Goal: Transaction & Acquisition: Obtain resource

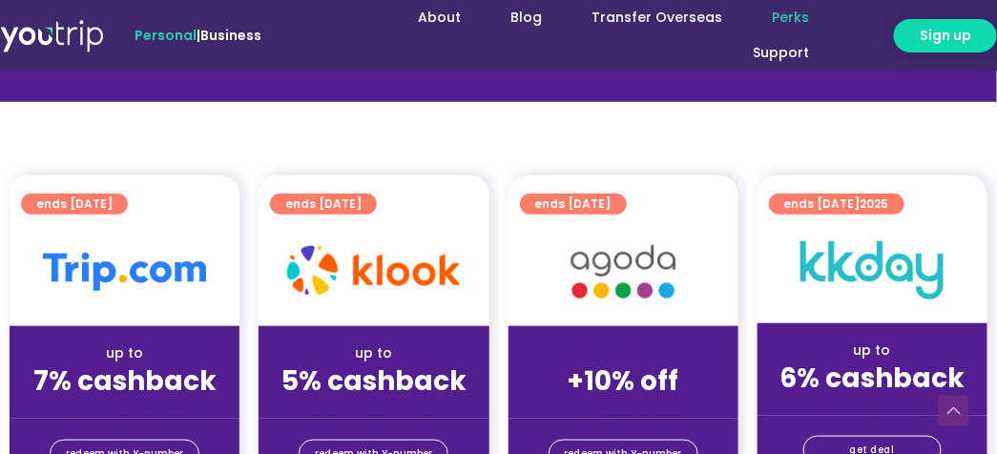
scroll to position [479, 0]
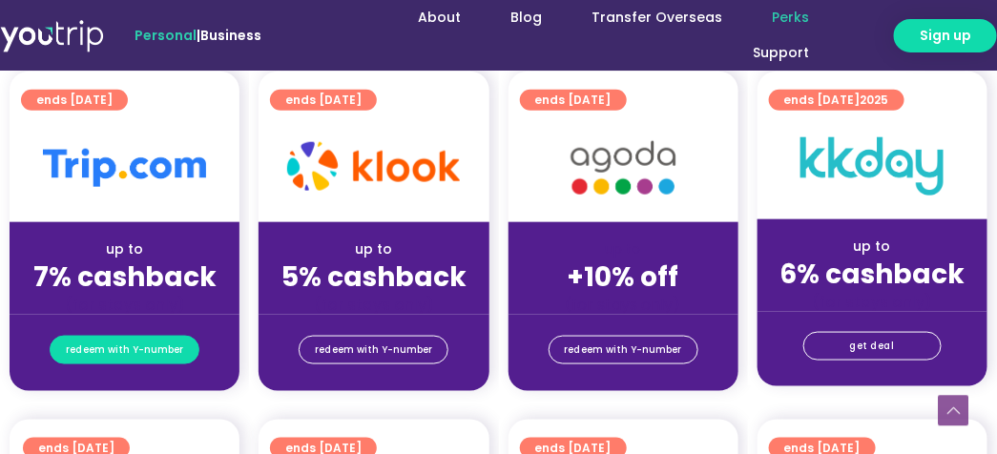
click at [135, 343] on span "redeem with Y-number" at bounding box center [124, 350] width 117 height 27
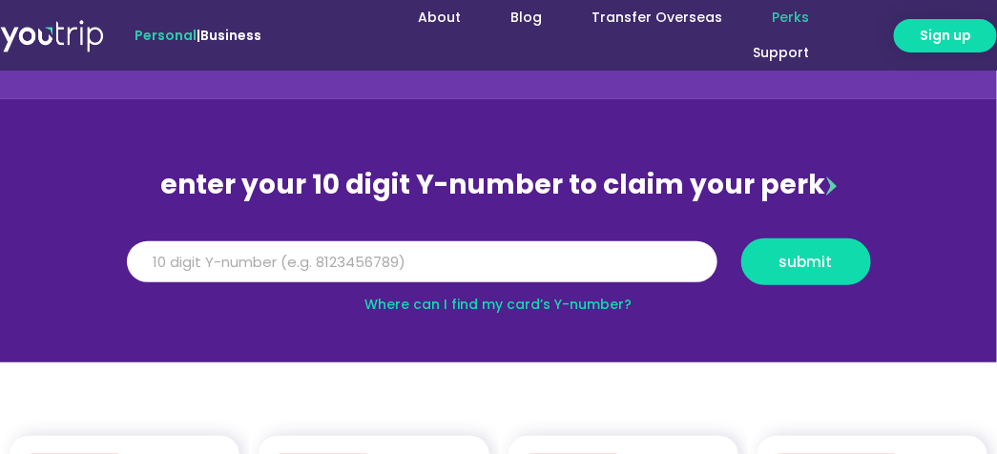
scroll to position [114, 0]
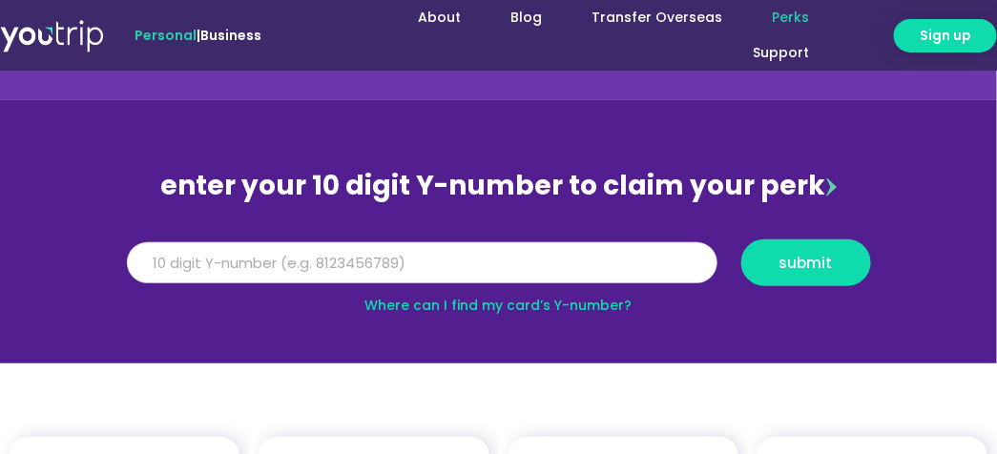
click at [508, 248] on input "Y Number" at bounding box center [422, 263] width 591 height 42
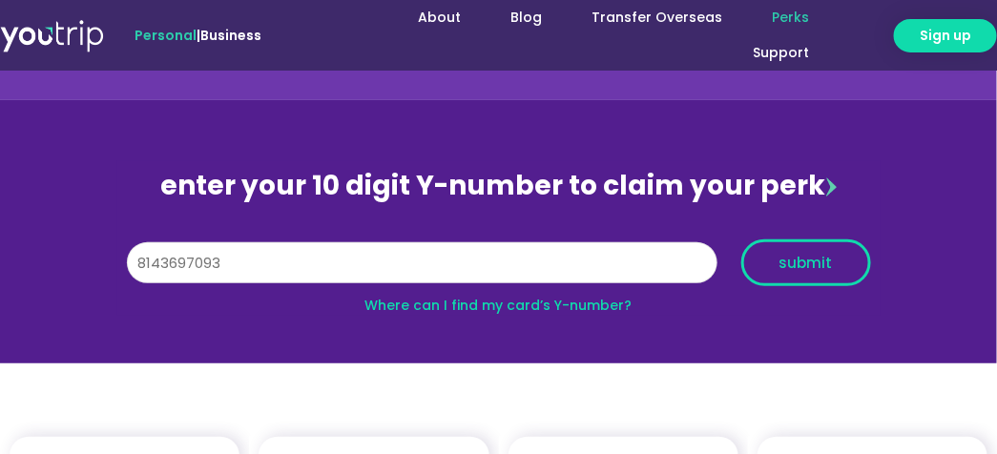
type input "8143697093"
click at [805, 256] on span "submit" at bounding box center [806, 263] width 53 height 14
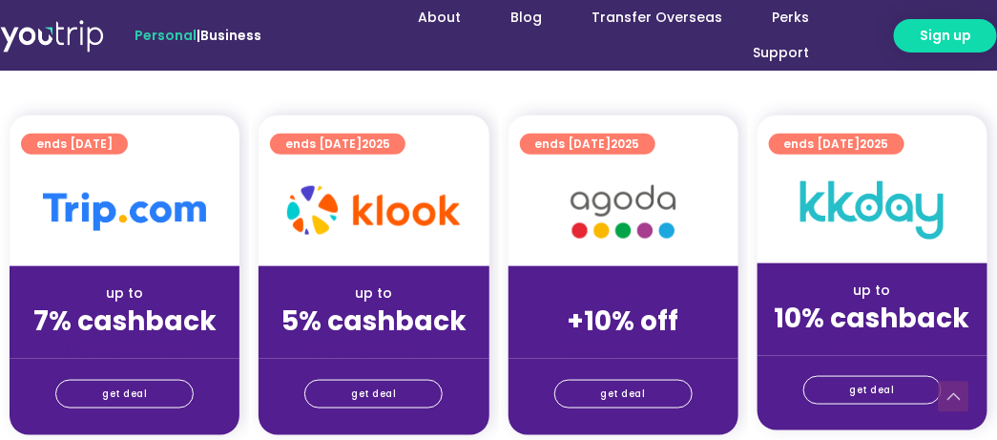
scroll to position [482, 0]
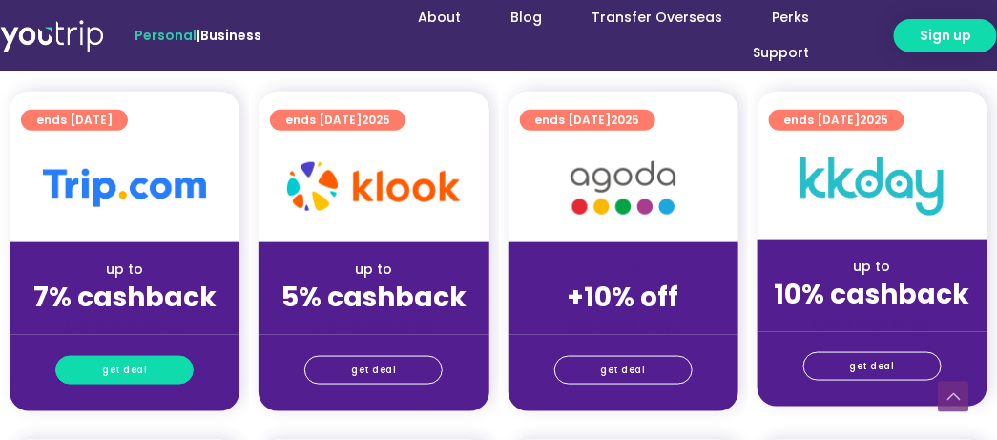
click at [161, 370] on link "get deal" at bounding box center [124, 370] width 138 height 29
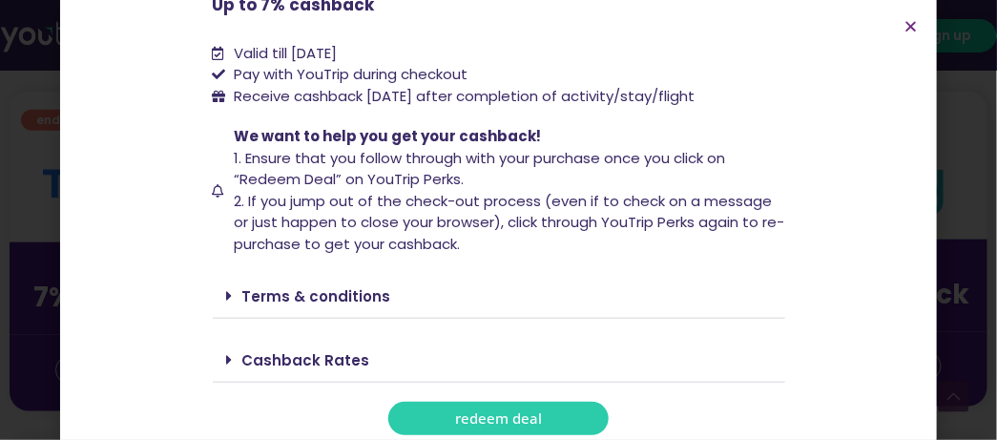
scroll to position [287, 0]
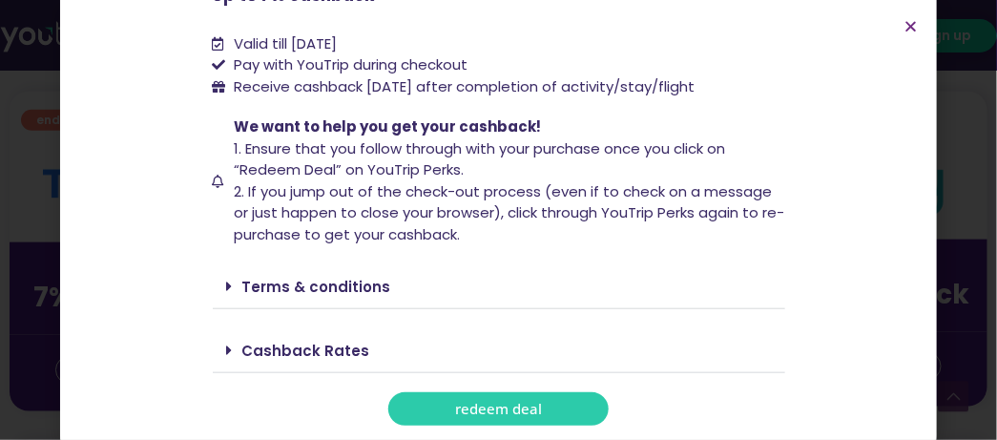
click at [316, 345] on link "Cashback Rates" at bounding box center [306, 351] width 128 height 20
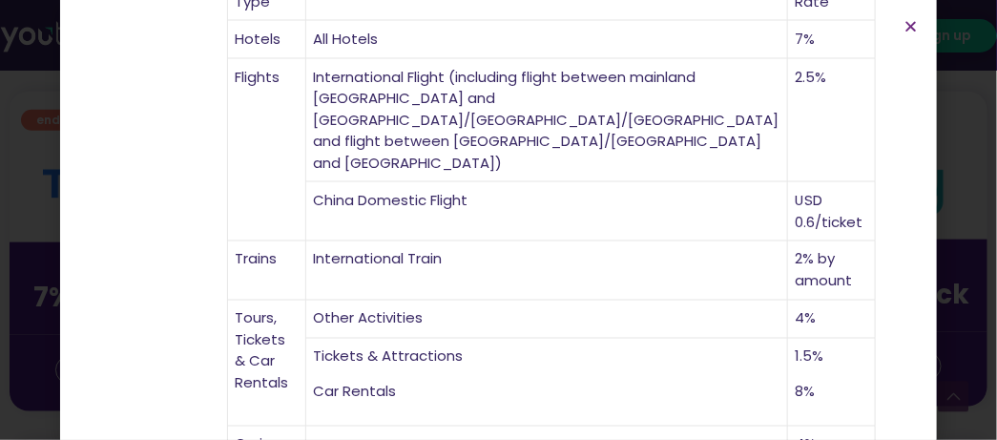
scroll to position [911, 0]
